Goal: Navigation & Orientation: Find specific page/section

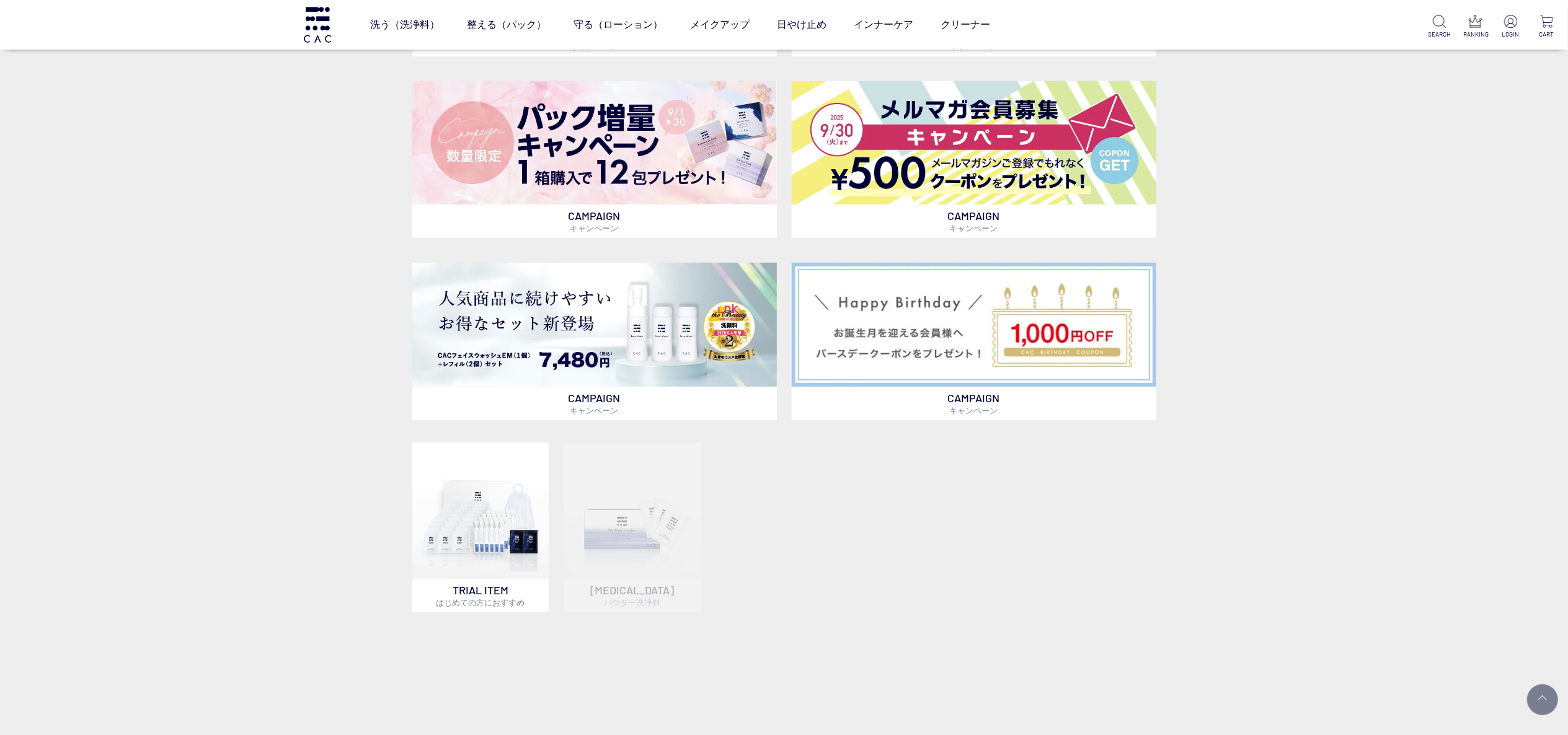
click at [172, 337] on div "CAMPAIGN キャンペーン CAMPAIGN キャンペーン CAMPAIGN キャンペーン CAMPAIGN キャンペーン CAMPAIGN キャンペーン…" at bounding box center [784, 373] width 1568 height 996
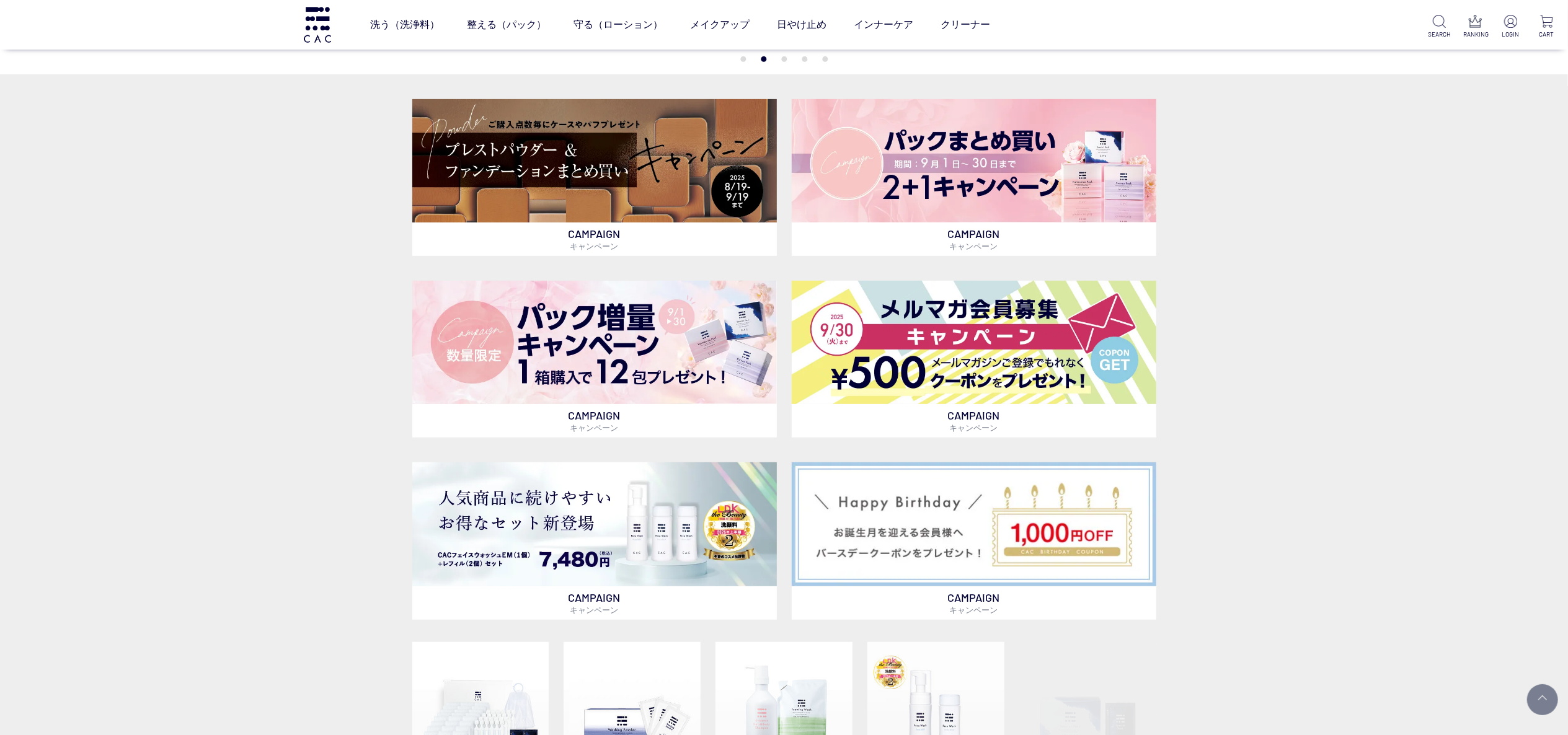
scroll to position [496, 0]
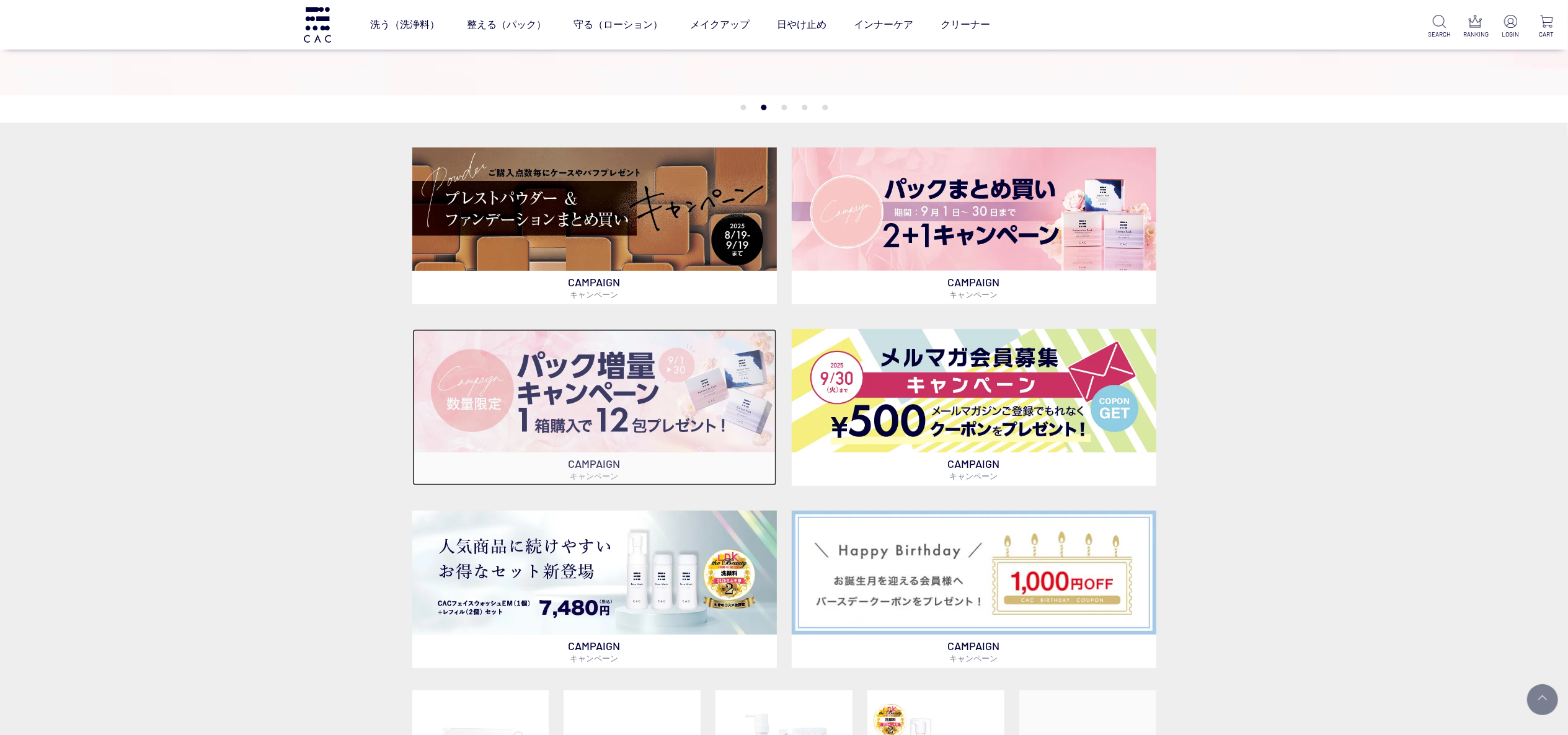
click at [577, 354] on img at bounding box center [594, 390] width 364 height 123
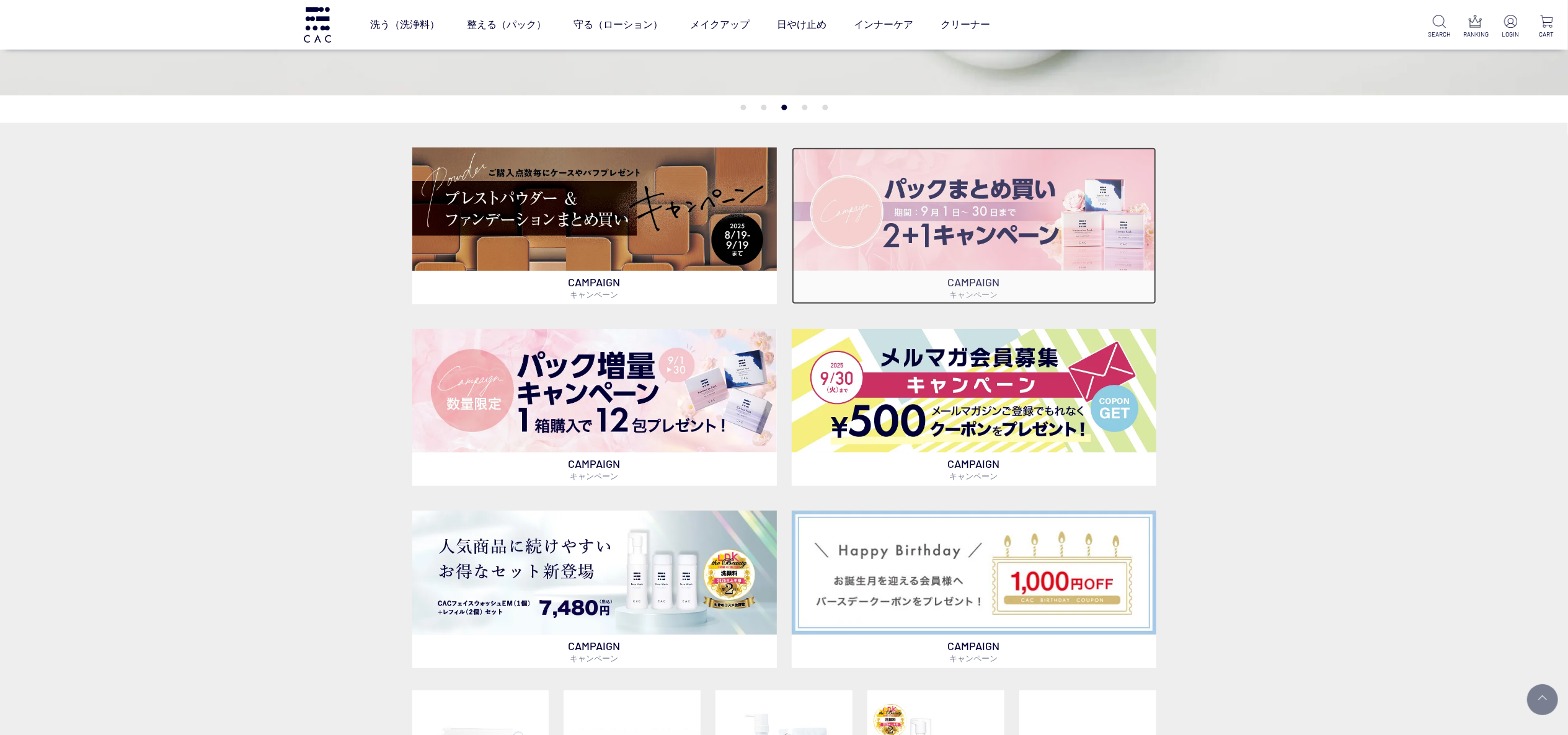
click at [980, 236] on img at bounding box center [974, 209] width 364 height 123
